Goal: Book appointment/travel/reservation

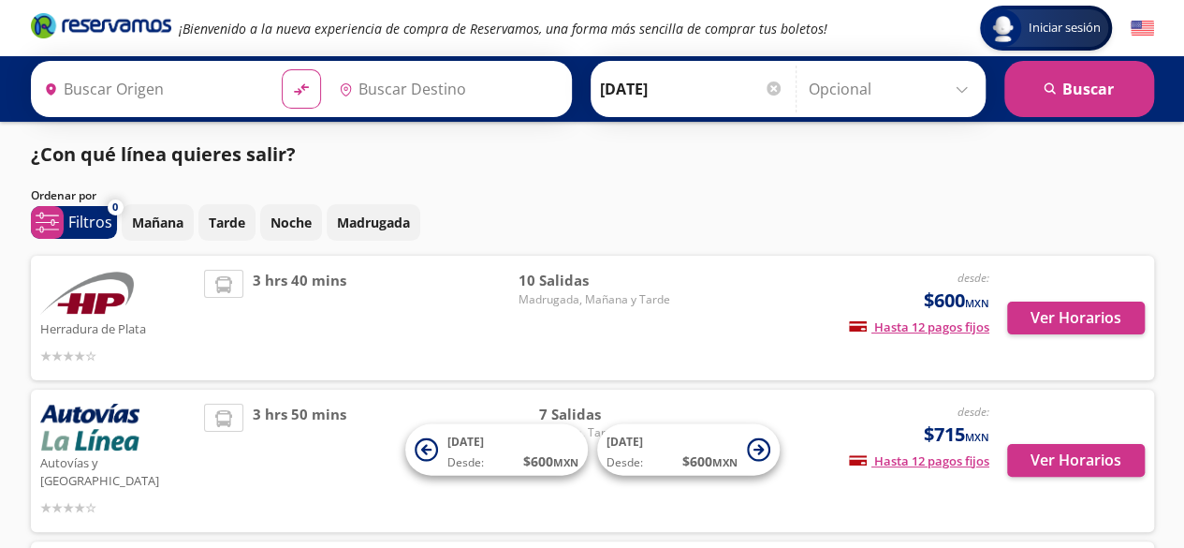
type input "[GEOGRAPHIC_DATA], [GEOGRAPHIC_DATA]"
type input "Toluca, [GEOGRAPHIC_DATA]"
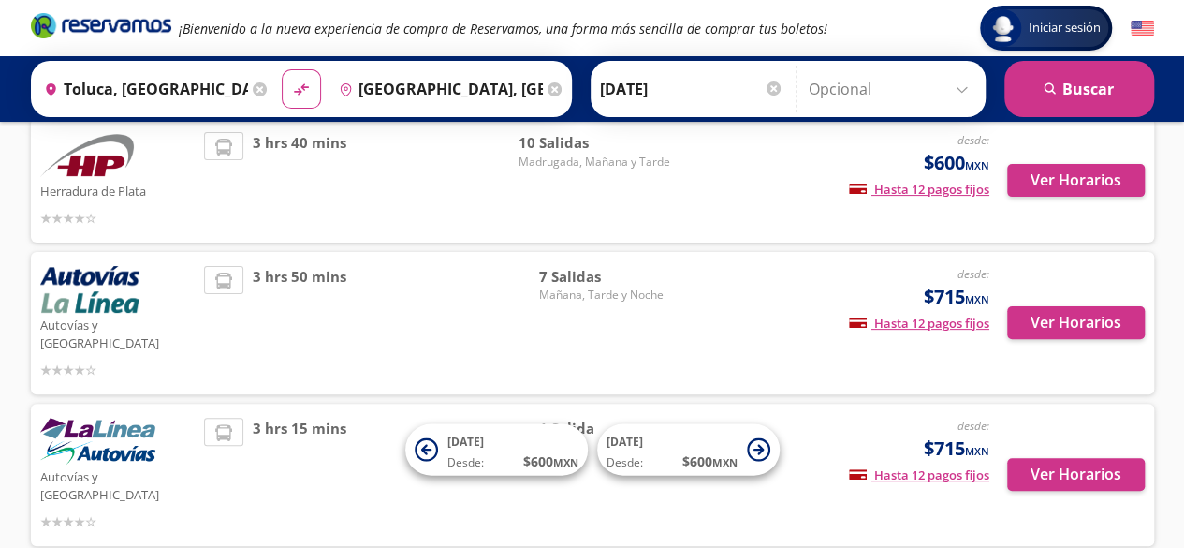
scroll to position [137, 0]
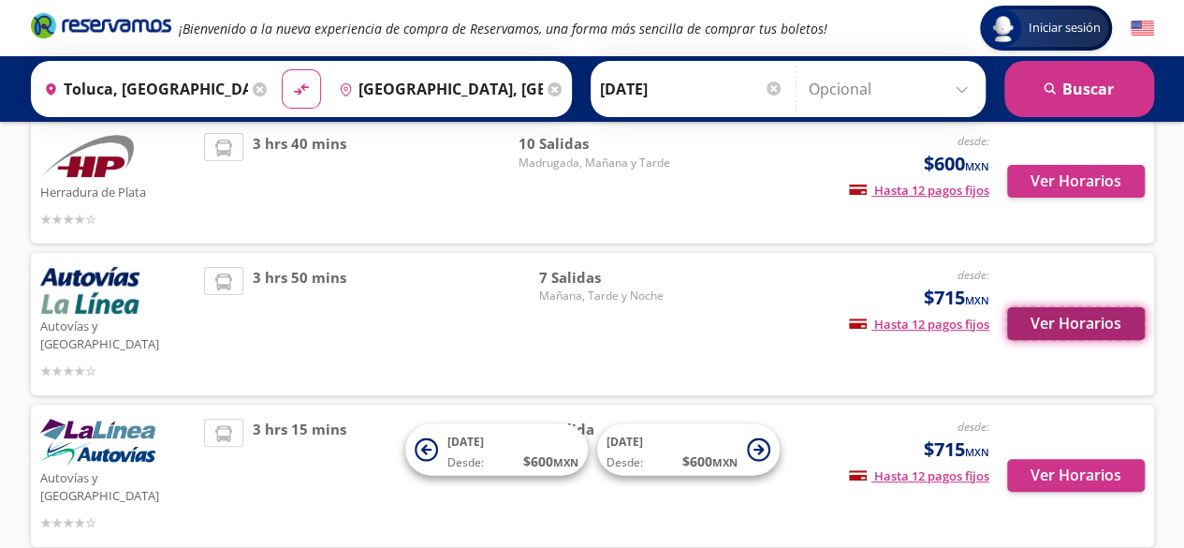
click at [1082, 307] on button "Ver Horarios" at bounding box center [1076, 323] width 138 height 33
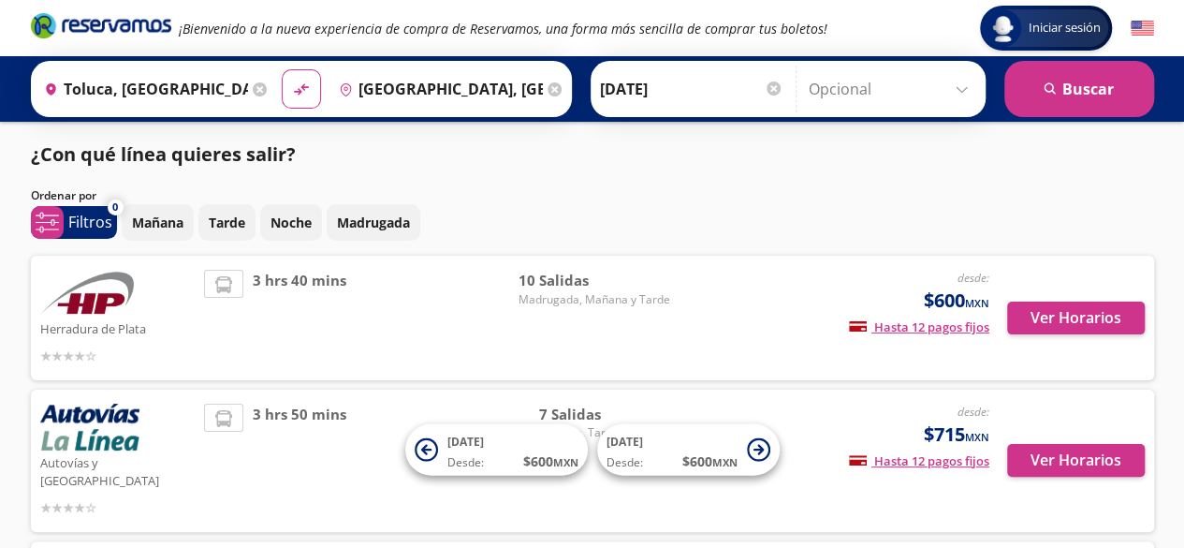
scroll to position [137, 0]
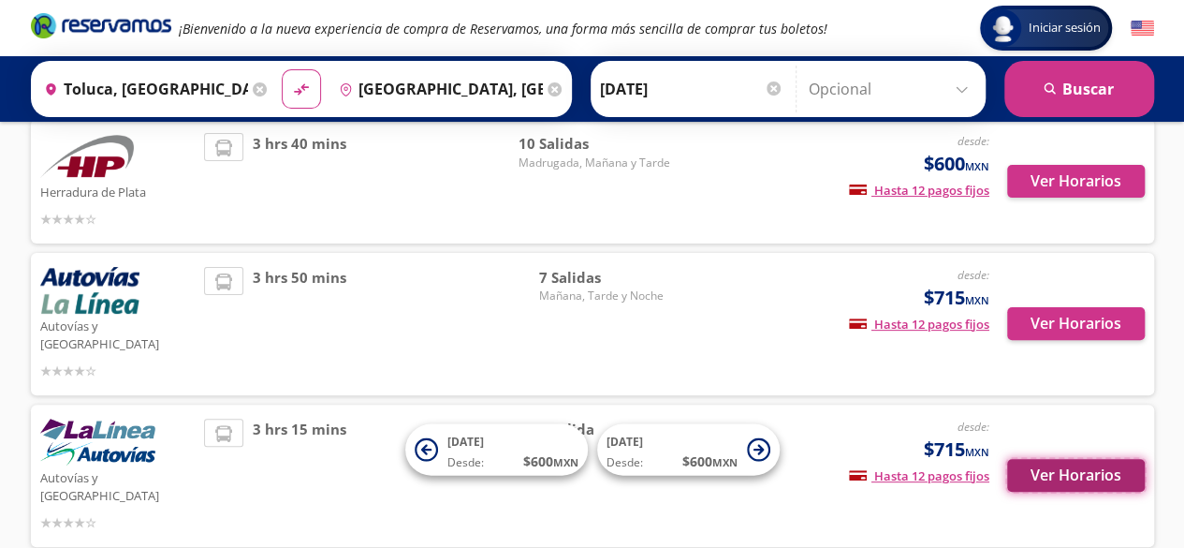
click at [1051, 459] on button "Ver Horarios" at bounding box center [1076, 475] width 138 height 33
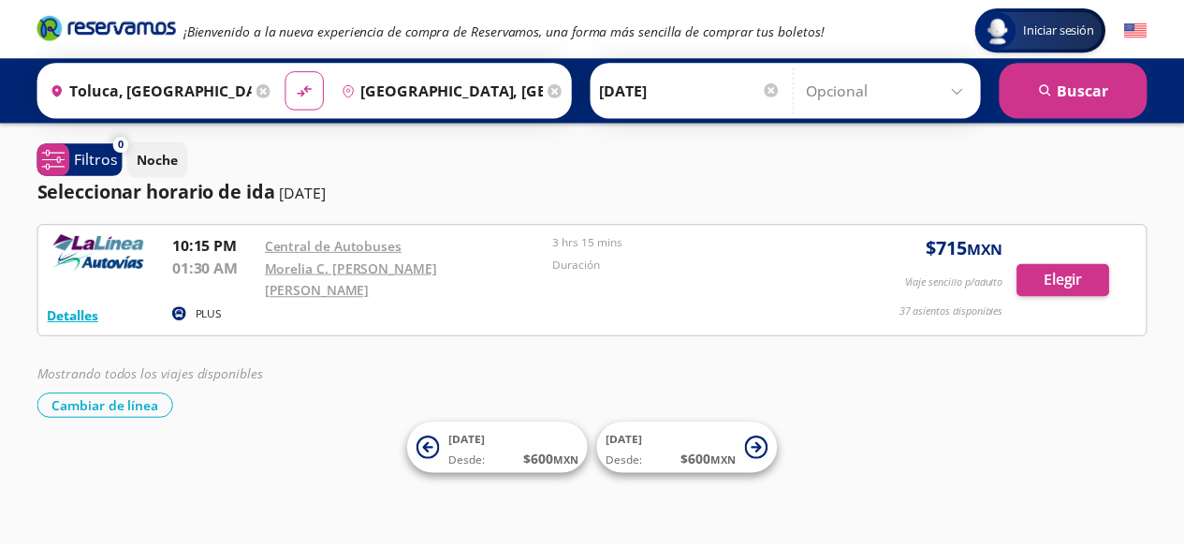
scroll to position [137, 0]
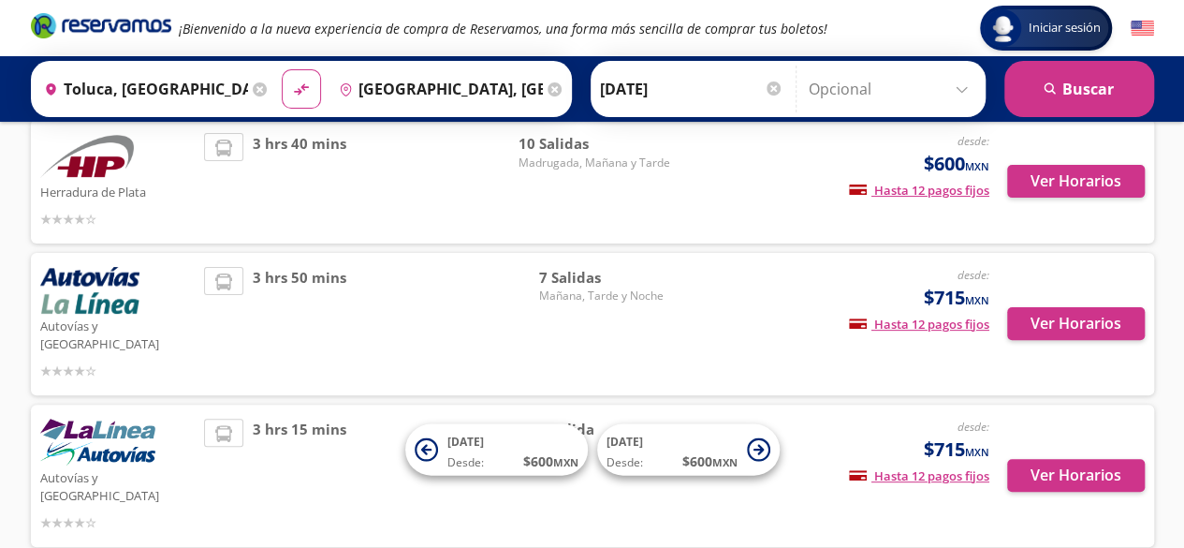
click at [601, 200] on div "10 [PERSON_NAME], [DATE] y Tarde" at bounding box center [594, 181] width 152 height 96
click at [1031, 181] on button "Ver Horarios" at bounding box center [1076, 181] width 138 height 33
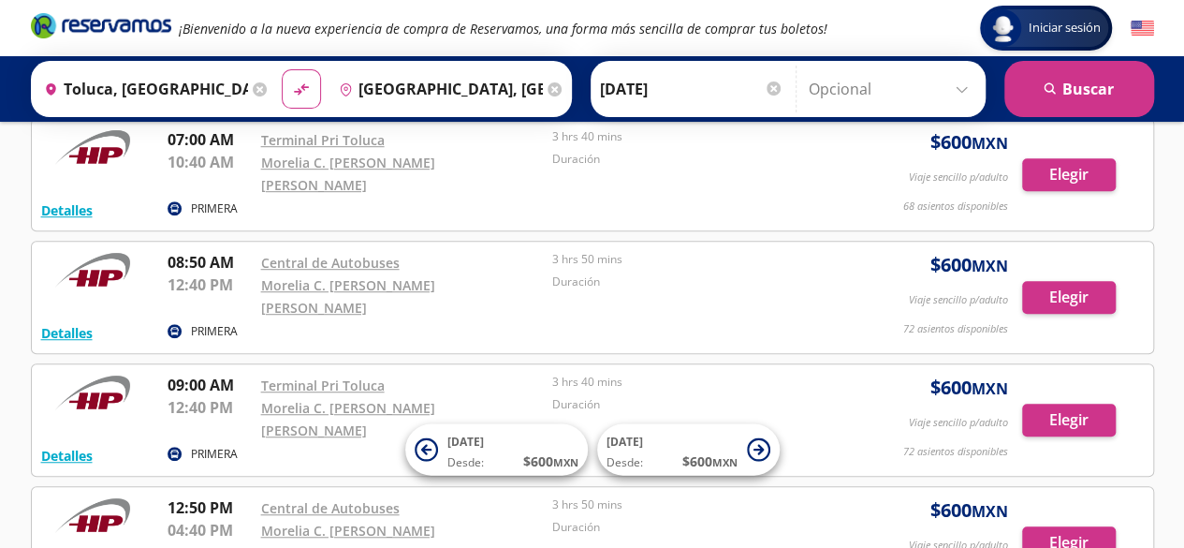
scroll to position [425, 0]
